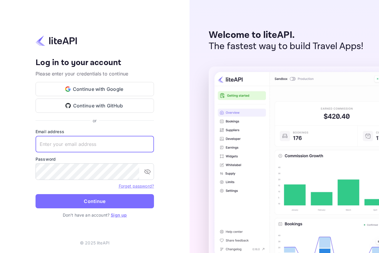
click at [103, 148] on input "text" at bounding box center [94, 144] width 118 height 17
click at [109, 90] on button "Continue with Google" at bounding box center [94, 89] width 118 height 14
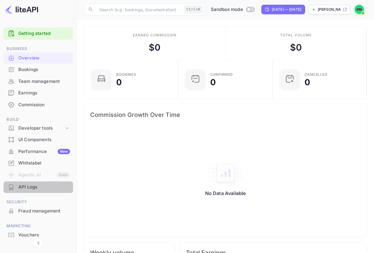
click at [39, 187] on div "API Logs" at bounding box center [44, 187] width 52 height 7
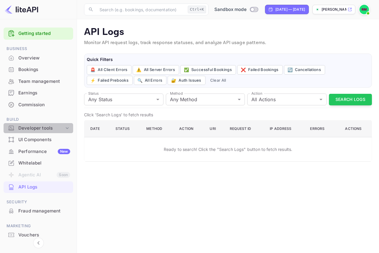
click at [34, 129] on div "Developer tools" at bounding box center [41, 128] width 46 height 7
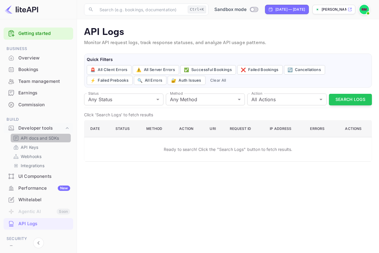
click at [37, 138] on p "API docs and SDKs" at bounding box center [40, 138] width 38 height 6
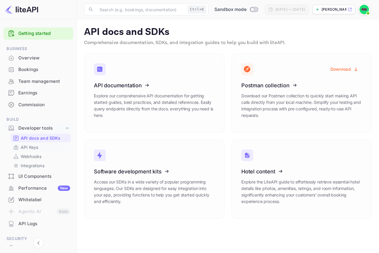
click at [33, 149] on p "API Keys" at bounding box center [29, 147] width 17 height 6
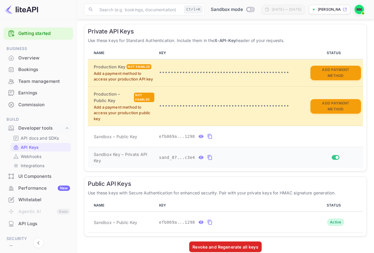
scroll to position [116, 0]
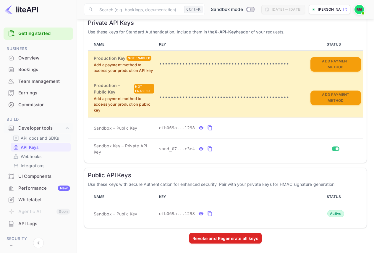
click at [42, 137] on p "API docs and SDKs" at bounding box center [40, 138] width 38 height 6
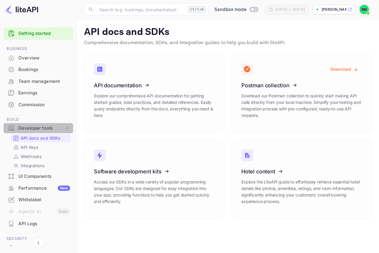
click at [40, 129] on div "Developer tools" at bounding box center [41, 128] width 46 height 7
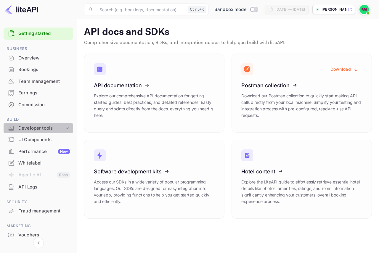
click at [44, 127] on div "Developer tools" at bounding box center [41, 128] width 46 height 7
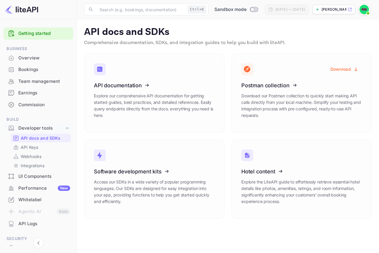
click at [43, 179] on div "UI Components" at bounding box center [44, 176] width 52 height 7
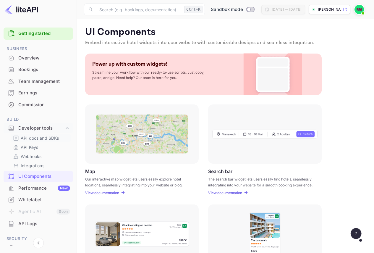
click at [45, 138] on p "API docs and SDKs" at bounding box center [40, 138] width 38 height 6
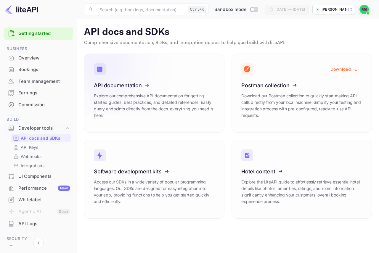
click at [131, 85] on icon at bounding box center [130, 84] width 92 height 61
